Goal: Check status: Check status

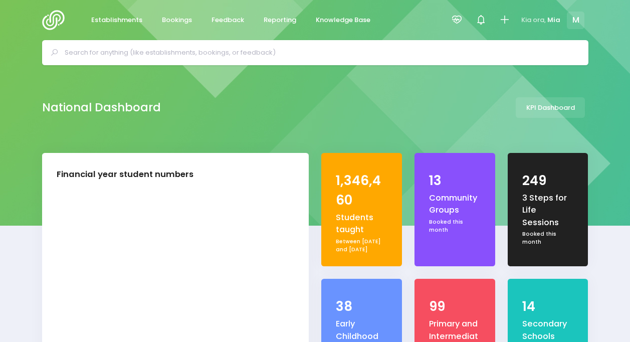
select select "5"
click at [455, 19] on icon at bounding box center [457, 20] width 12 height 12
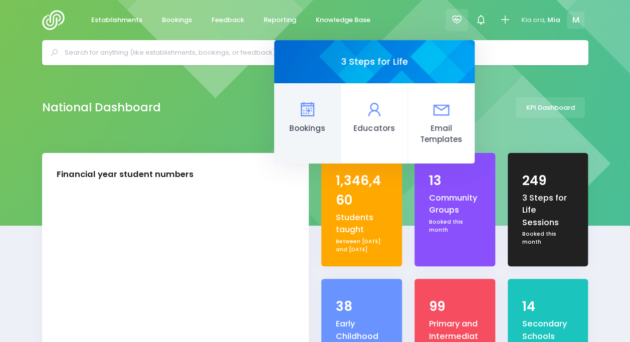
click at [294, 109] on link "Bookings" at bounding box center [307, 123] width 67 height 80
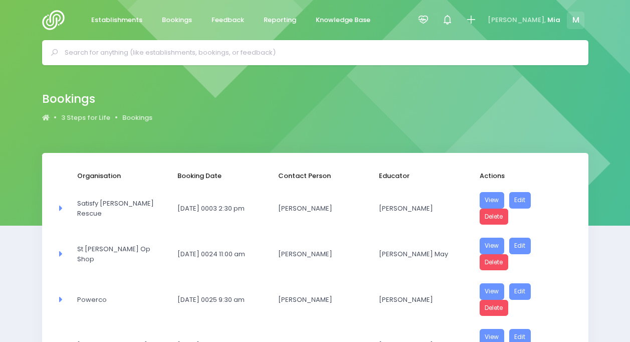
select select "20"
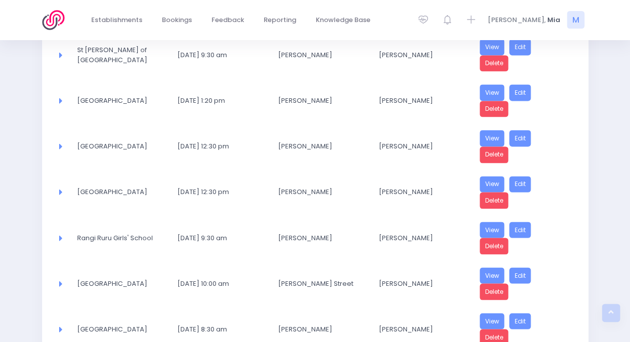
scroll to position [823, 0]
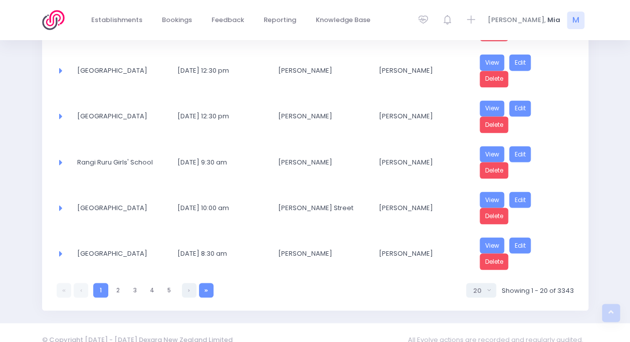
click at [205, 283] on link at bounding box center [206, 290] width 15 height 15
select select "20"
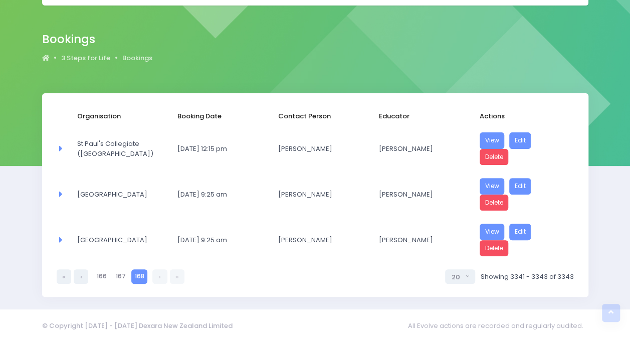
scroll to position [58, 0]
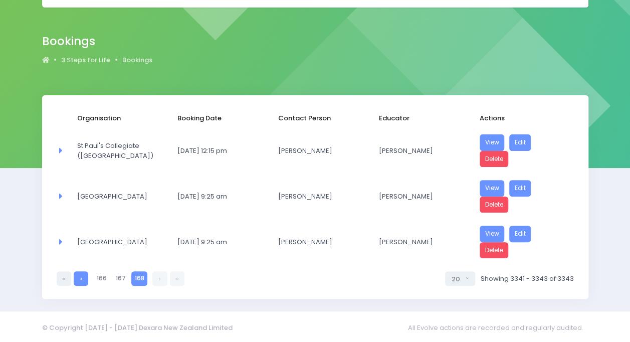
click at [77, 273] on link at bounding box center [81, 278] width 15 height 15
select select "20"
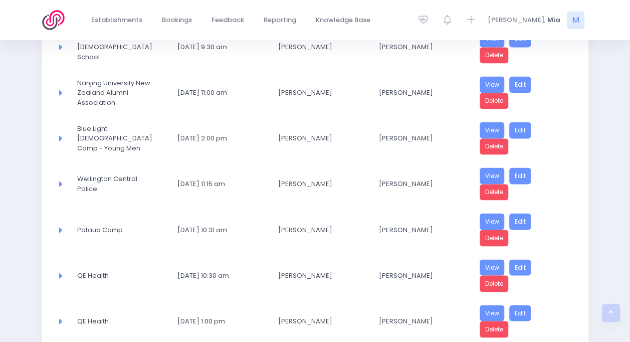
scroll to position [823, 0]
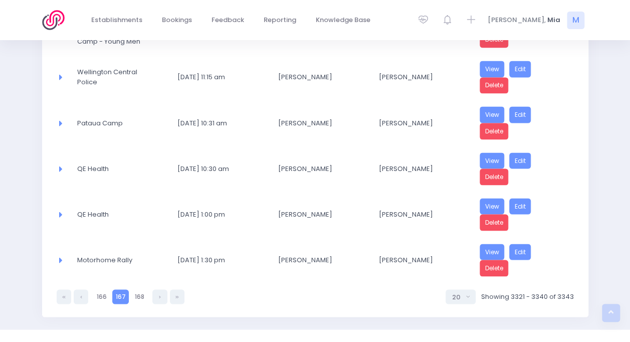
click at [77, 289] on link at bounding box center [81, 296] width 15 height 15
select select "20"
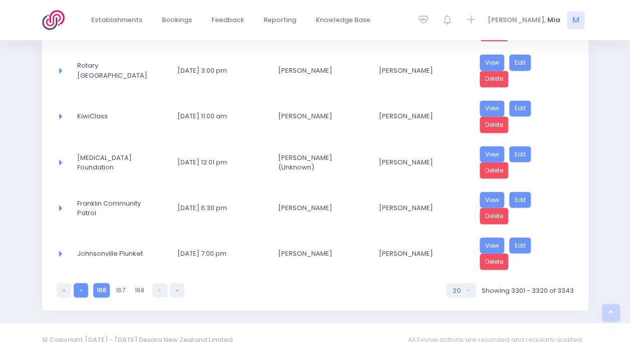
click at [77, 283] on link at bounding box center [81, 290] width 15 height 15
select select "20"
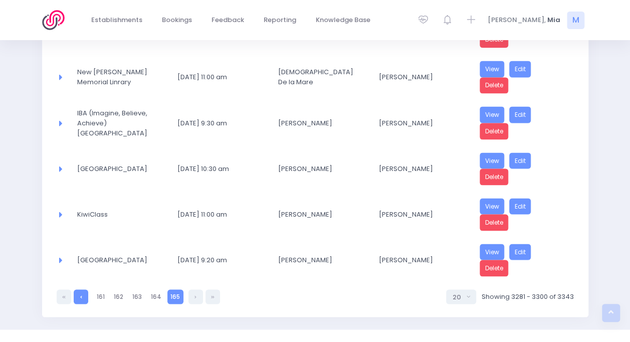
click at [77, 289] on link at bounding box center [81, 296] width 15 height 15
select select "20"
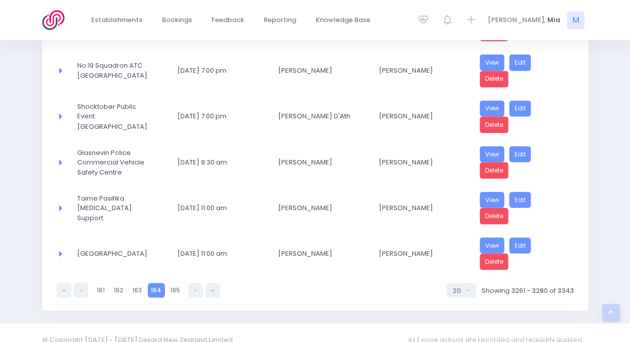
click at [77, 283] on link at bounding box center [81, 290] width 15 height 15
select select "20"
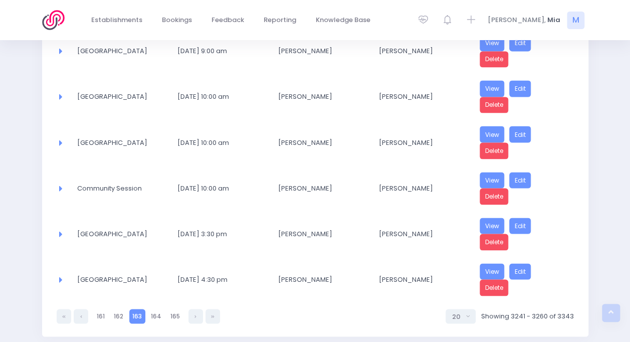
click at [77, 309] on link at bounding box center [81, 316] width 15 height 15
select select "20"
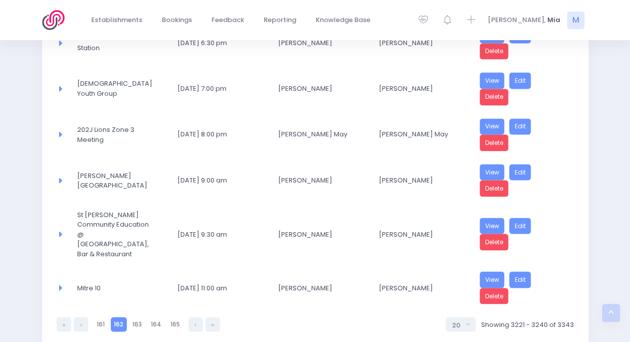
scroll to position [830, 0]
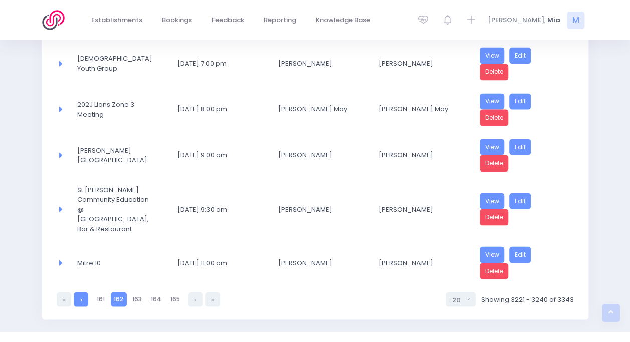
click at [80, 299] on icon at bounding box center [81, 299] width 2 height 0
select select "20"
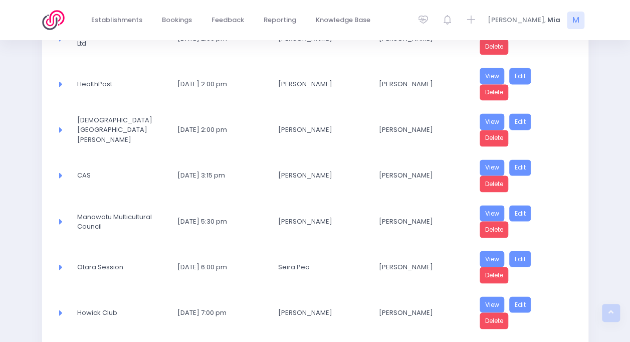
scroll to position [823, 0]
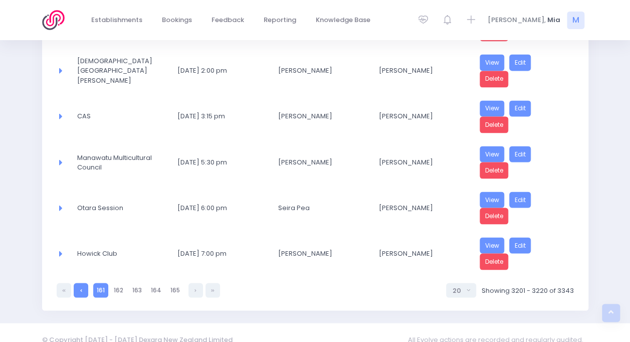
click at [80, 283] on link at bounding box center [81, 290] width 15 height 15
select select "20"
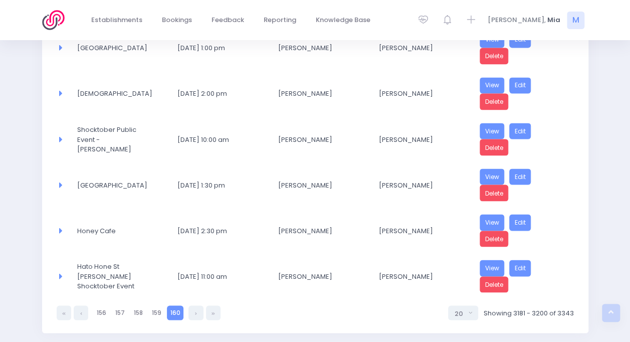
click at [80, 305] on link at bounding box center [81, 312] width 15 height 15
select select "20"
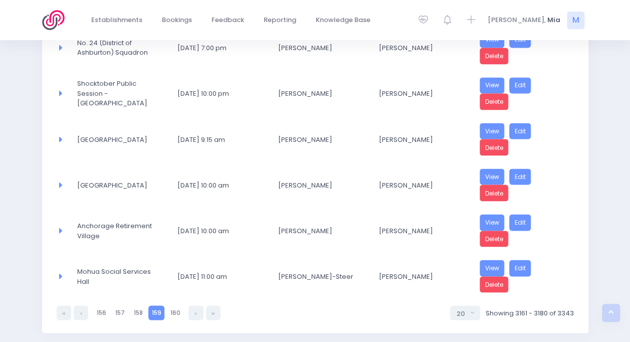
click at [80, 305] on link at bounding box center [81, 312] width 15 height 15
select select "20"
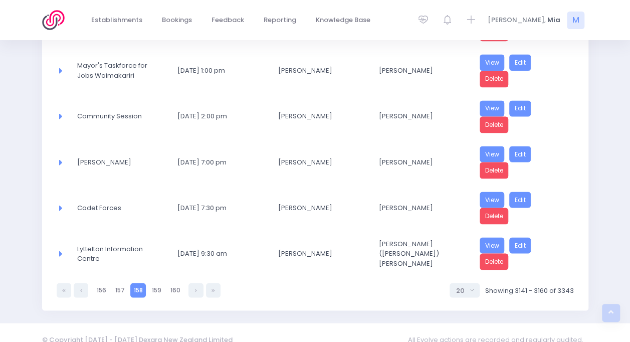
click at [80, 283] on link at bounding box center [81, 290] width 15 height 15
select select "20"
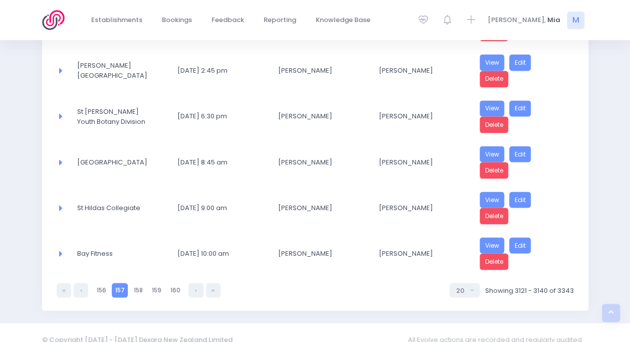
click at [80, 283] on link at bounding box center [81, 290] width 15 height 15
select select "20"
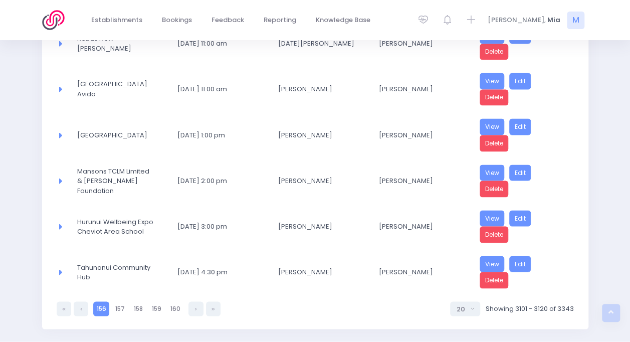
scroll to position [830, 0]
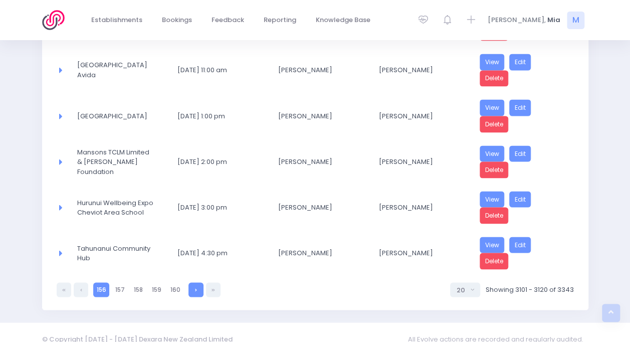
click at [191, 282] on link at bounding box center [196, 289] width 15 height 15
select select "20"
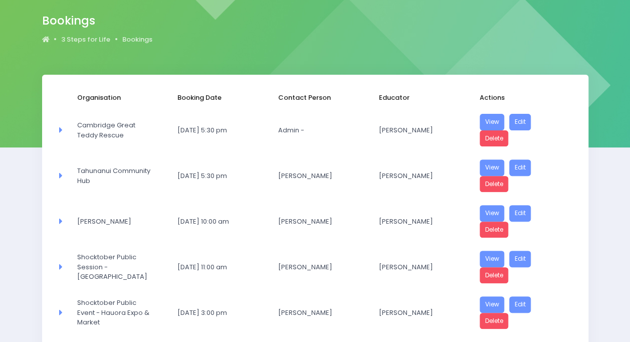
scroll to position [74, 0]
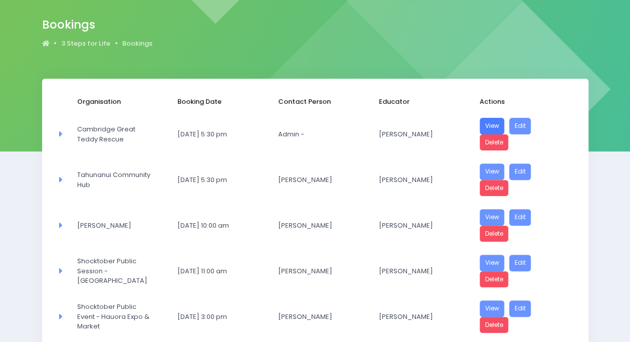
click at [493, 121] on link "View" at bounding box center [492, 126] width 25 height 17
